Goal: Information Seeking & Learning: Learn about a topic

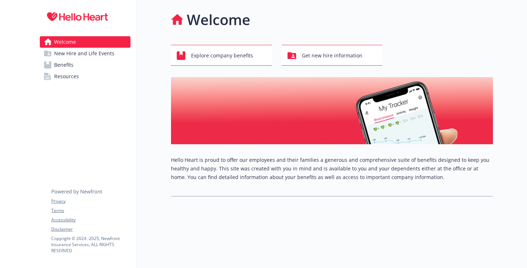
click at [84, 61] on link "Benefits" at bounding box center [85, 64] width 91 height 11
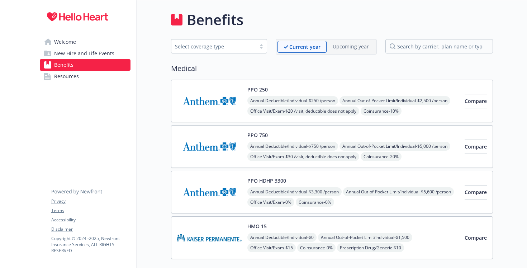
click at [214, 99] on img at bounding box center [209, 101] width 65 height 30
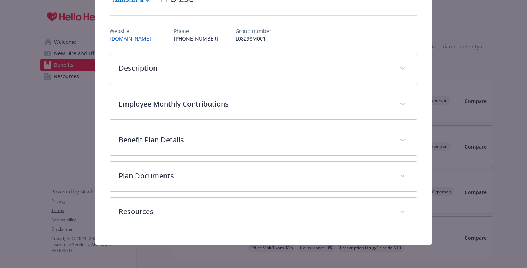
scroll to position [67, 0]
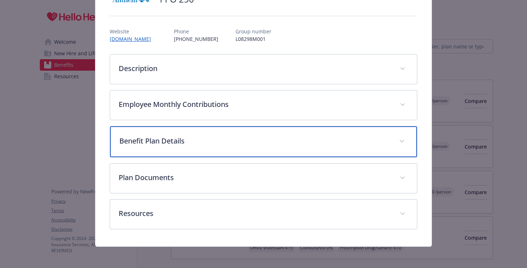
click at [161, 133] on div "Benefit Plan Details" at bounding box center [263, 141] width 307 height 31
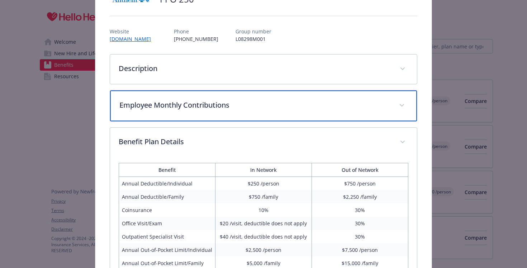
click at [161, 98] on div "Employee Monthly Contributions" at bounding box center [263, 105] width 307 height 31
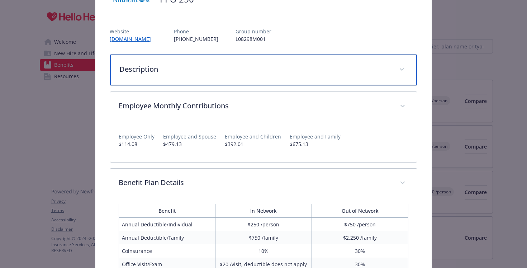
click at [139, 61] on div "Description" at bounding box center [263, 70] width 307 height 31
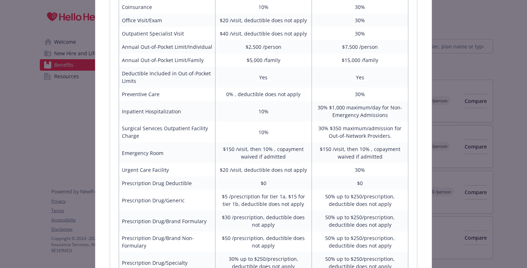
scroll to position [599, 0]
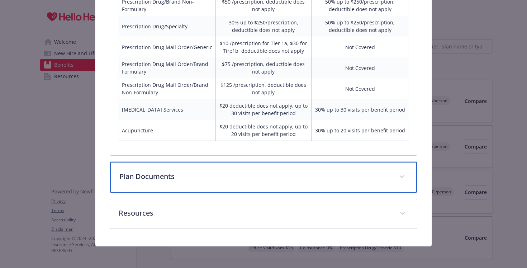
click at [172, 165] on div "Plan Documents" at bounding box center [263, 177] width 307 height 31
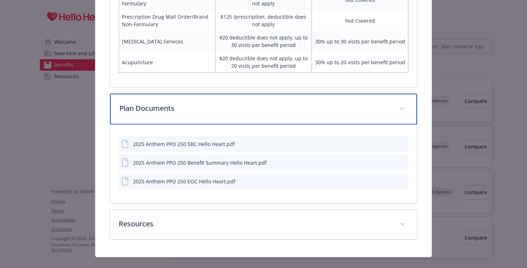
scroll to position [664, 0]
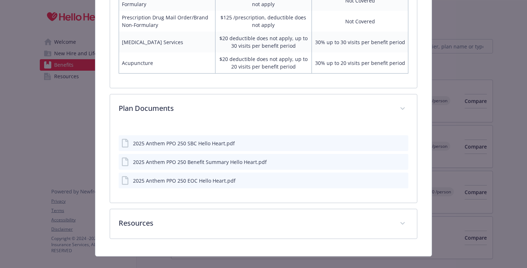
click at [157, 142] on div "2025 Anthem PPO 250 SBC Hello Heart.pdf" at bounding box center [184, 143] width 102 height 8
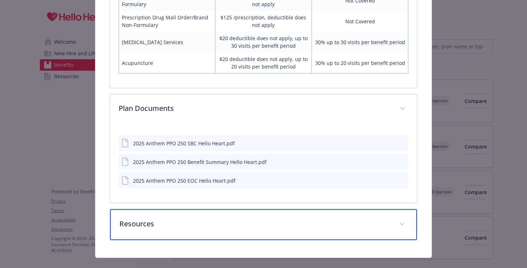
click at [135, 222] on p "Resources" at bounding box center [254, 223] width 271 height 11
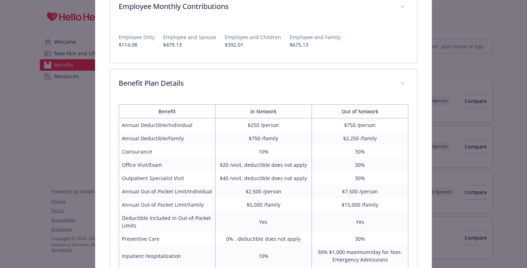
scroll to position [0, 0]
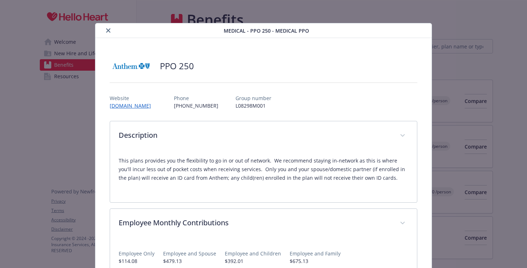
click at [125, 106] on link "[DOMAIN_NAME]" at bounding box center [134, 105] width 48 height 8
click at [102, 26] on div "details for plan Medical - PPO 250 - Medical PPO" at bounding box center [161, 30] width 126 height 9
click at [102, 28] on div "details for plan Medical - PPO 250 - Medical PPO" at bounding box center [161, 30] width 126 height 9
click at [107, 29] on icon "close" at bounding box center [108, 30] width 4 height 4
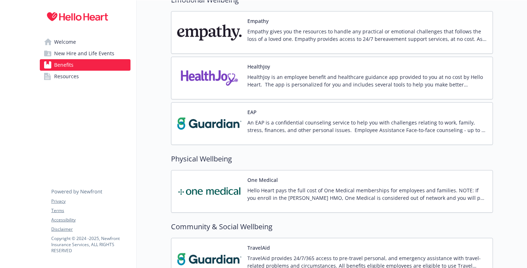
scroll to position [1066, 0]
click at [283, 185] on div "One Medical Hello Heart pays the full cost of One Medical memberships for emplo…" at bounding box center [367, 191] width 240 height 30
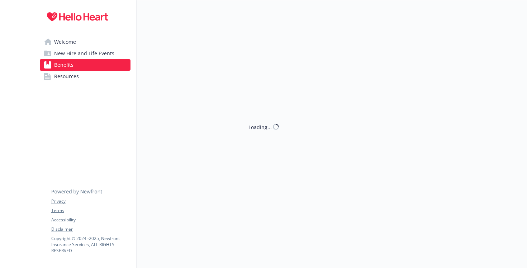
scroll to position [1066, 0]
